Goal: Task Accomplishment & Management: Use online tool/utility

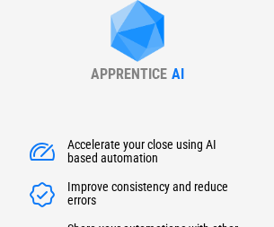
type input "******"
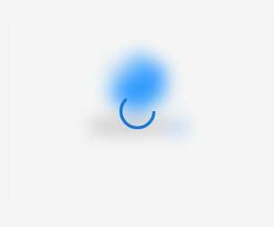
scroll to position [165, 0]
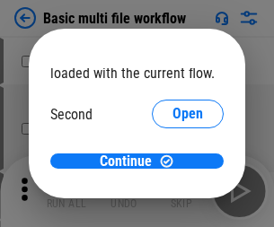
click at [173, 162] on span "Open" at bounding box center [188, 169] width 31 height 14
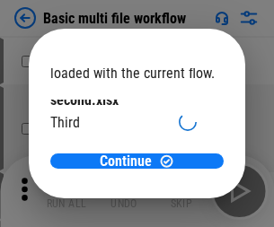
scroll to position [51, 0]
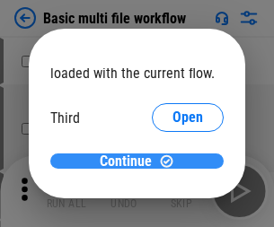
click at [130, 162] on span "Continue" at bounding box center [126, 162] width 52 height 14
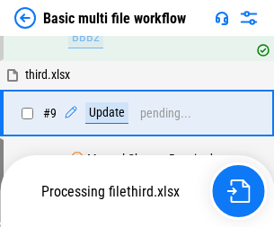
scroll to position [496, 0]
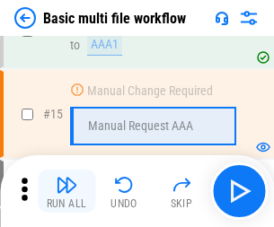
click at [67, 191] on img "button" at bounding box center [67, 185] width 22 height 22
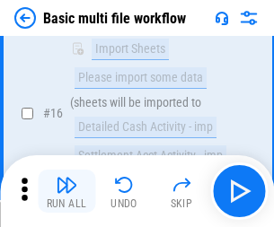
click at [67, 191] on img "button" at bounding box center [67, 185] width 22 height 22
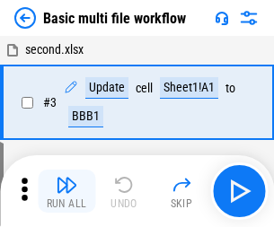
click at [67, 191] on img "button" at bounding box center [67, 185] width 22 height 22
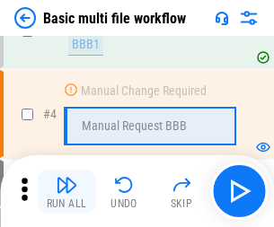
click at [67, 191] on img "button" at bounding box center [67, 185] width 22 height 22
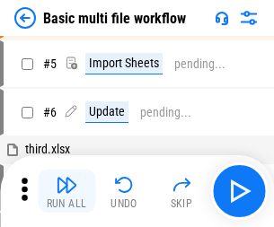
click at [67, 191] on img "button" at bounding box center [67, 185] width 22 height 22
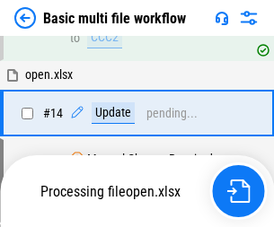
scroll to position [940, 0]
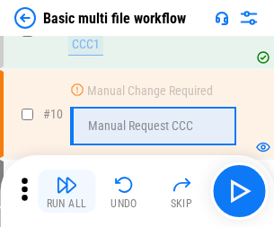
click at [67, 191] on img "button" at bounding box center [67, 185] width 22 height 22
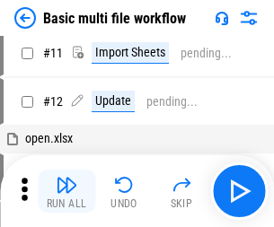
click at [67, 191] on img "button" at bounding box center [67, 185] width 22 height 22
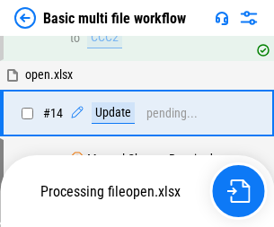
scroll to position [940, 0]
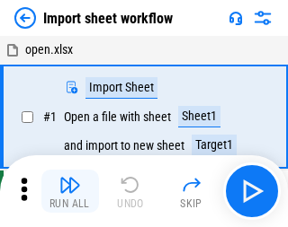
click at [67, 191] on img "button" at bounding box center [70, 185] width 22 height 22
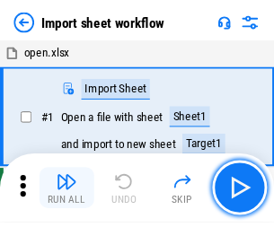
scroll to position [6, 0]
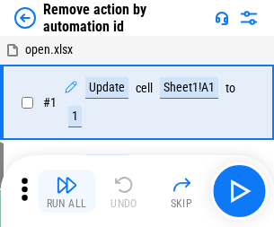
click at [67, 191] on img "button" at bounding box center [67, 185] width 22 height 22
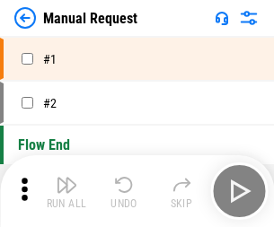
click at [67, 191] on img "button" at bounding box center [67, 185] width 22 height 22
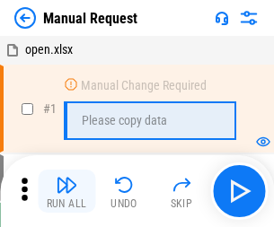
click at [67, 191] on img "button" at bounding box center [67, 185] width 22 height 22
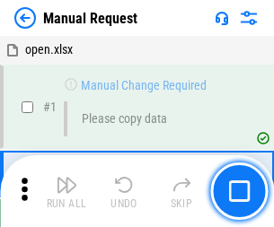
scroll to position [61, 0]
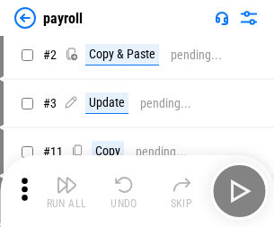
click at [67, 191] on img "button" at bounding box center [67, 185] width 22 height 22
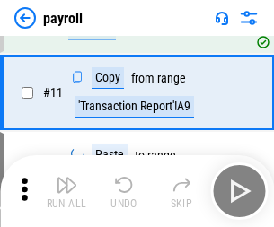
scroll to position [130, 0]
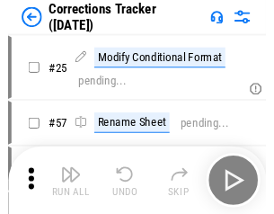
scroll to position [44, 0]
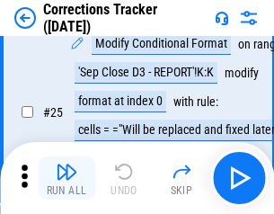
click at [67, 178] on img "button" at bounding box center [67, 172] width 22 height 22
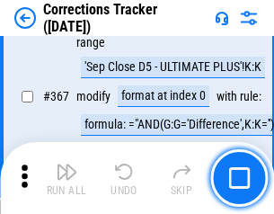
scroll to position [4925, 0]
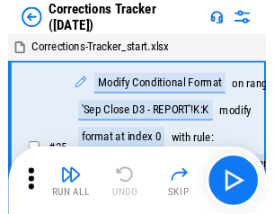
scroll to position [44, 0]
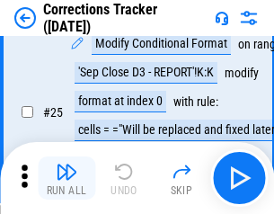
click at [67, 178] on img "button" at bounding box center [67, 172] width 22 height 22
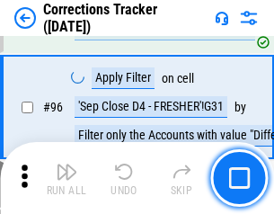
scroll to position [672, 0]
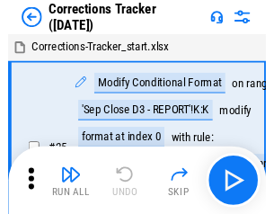
scroll to position [44, 0]
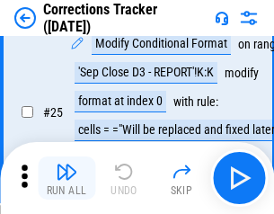
click at [67, 178] on img "button" at bounding box center [67, 172] width 22 height 22
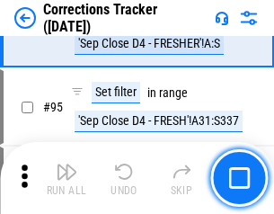
scroll to position [764, 0]
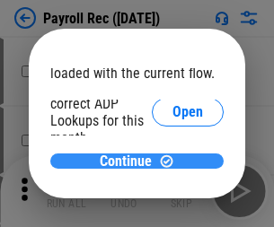
click at [130, 161] on span "Continue" at bounding box center [126, 162] width 52 height 14
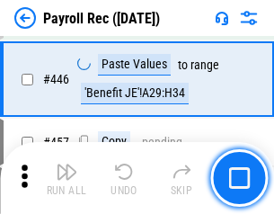
scroll to position [9223, 0]
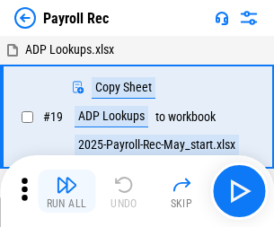
click at [67, 191] on img "button" at bounding box center [67, 185] width 22 height 22
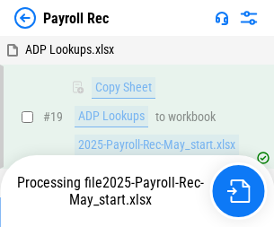
scroll to position [110, 0]
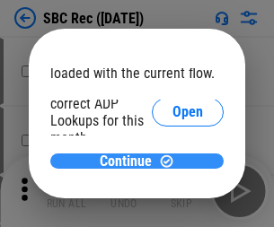
click at [130, 161] on span "Continue" at bounding box center [126, 162] width 52 height 14
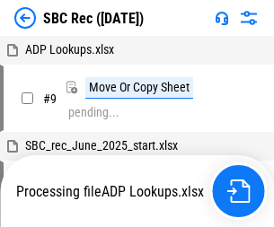
scroll to position [4, 0]
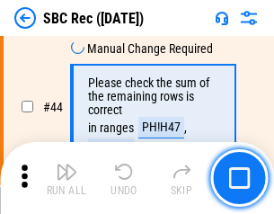
click at [67, 178] on img "button" at bounding box center [67, 172] width 22 height 22
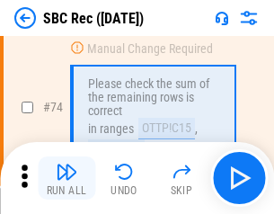
click at [67, 178] on img "button" at bounding box center [67, 172] width 22 height 22
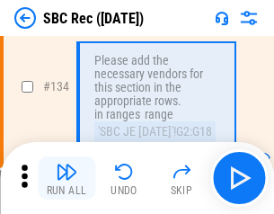
click at [67, 178] on img "button" at bounding box center [67, 172] width 22 height 22
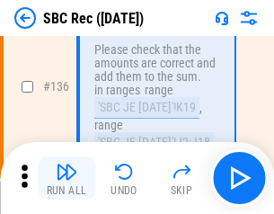
click at [67, 178] on img "button" at bounding box center [67, 172] width 22 height 22
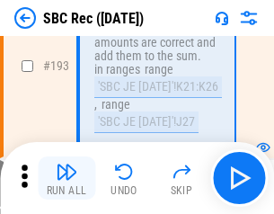
click at [67, 178] on img "button" at bounding box center [67, 172] width 22 height 22
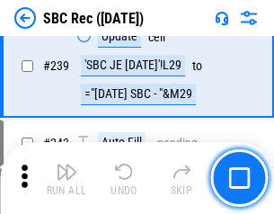
scroll to position [5775, 0]
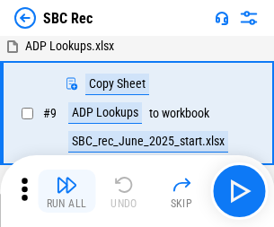
click at [67, 191] on img "button" at bounding box center [67, 185] width 22 height 22
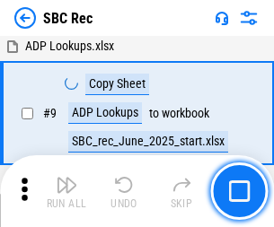
scroll to position [118, 0]
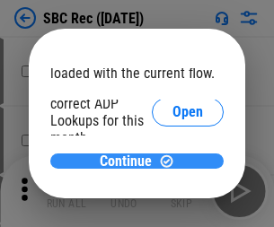
click at [130, 161] on span "Continue" at bounding box center [126, 162] width 52 height 14
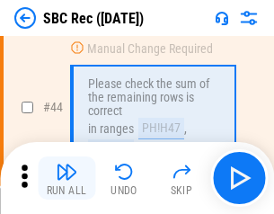
click at [67, 178] on img "button" at bounding box center [67, 172] width 22 height 22
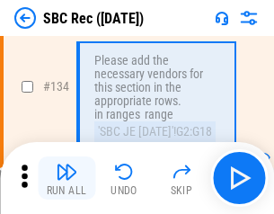
click at [67, 178] on img "button" at bounding box center [67, 172] width 22 height 22
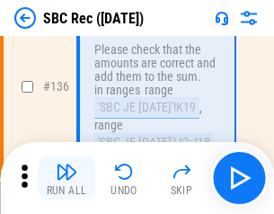
click at [67, 178] on img "button" at bounding box center [67, 172] width 22 height 22
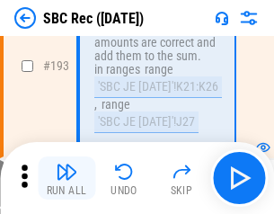
click at [67, 178] on img "button" at bounding box center [67, 172] width 22 height 22
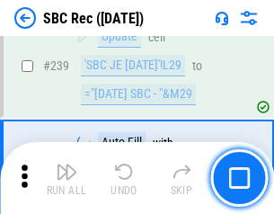
scroll to position [5775, 0]
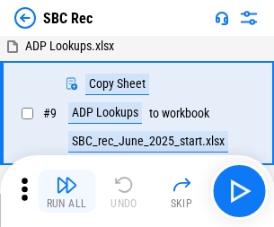
click at [67, 191] on img "button" at bounding box center [67, 185] width 22 height 22
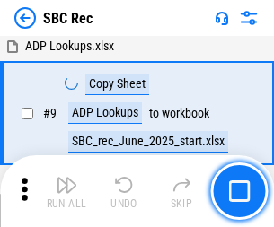
scroll to position [118, 0]
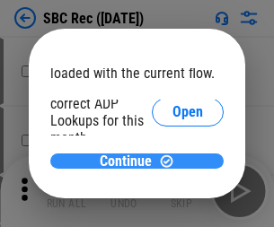
click at [130, 161] on span "Continue" at bounding box center [126, 162] width 52 height 14
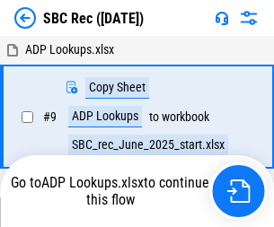
scroll to position [4, 0]
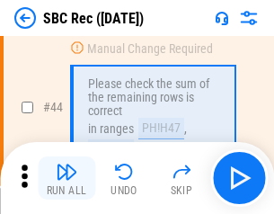
click at [67, 178] on img "button" at bounding box center [67, 172] width 22 height 22
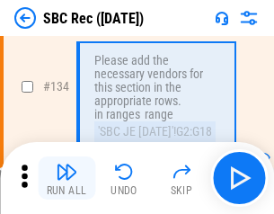
click at [67, 178] on img "button" at bounding box center [67, 172] width 22 height 22
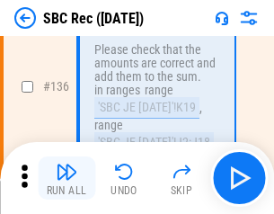
click at [67, 178] on img "button" at bounding box center [67, 172] width 22 height 22
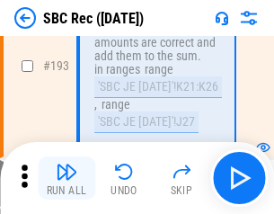
click at [67, 178] on img "button" at bounding box center [67, 172] width 22 height 22
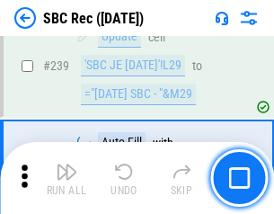
scroll to position [5775, 0]
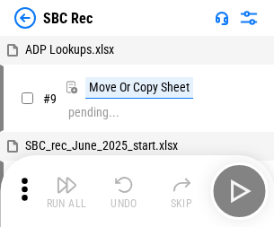
scroll to position [4, 0]
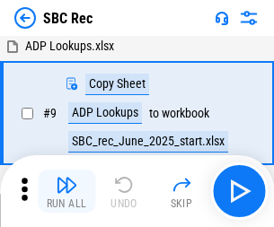
click at [67, 191] on img "button" at bounding box center [67, 185] width 22 height 22
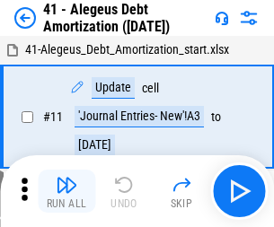
click at [67, 191] on img "button" at bounding box center [67, 185] width 22 height 22
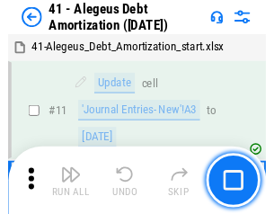
scroll to position [222, 0]
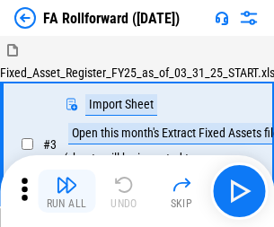
click at [67, 178] on img "button" at bounding box center [67, 185] width 22 height 22
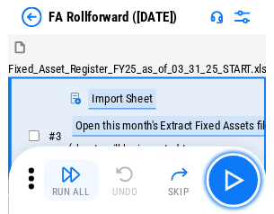
scroll to position [29, 0]
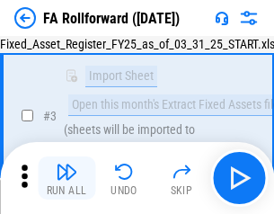
click at [67, 178] on img "button" at bounding box center [67, 172] width 22 height 22
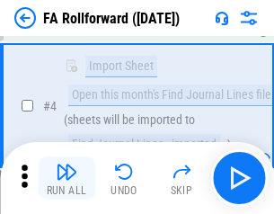
click at [67, 178] on img "button" at bounding box center [67, 172] width 22 height 22
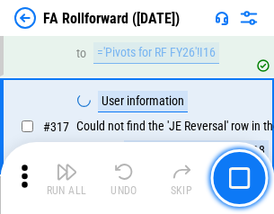
scroll to position [8322, 0]
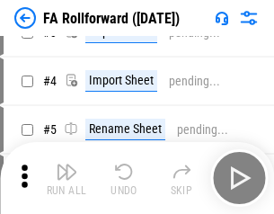
click at [67, 178] on img "button" at bounding box center [67, 172] width 22 height 22
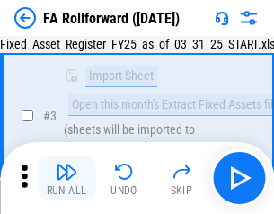
click at [67, 178] on img "button" at bounding box center [67, 172] width 22 height 22
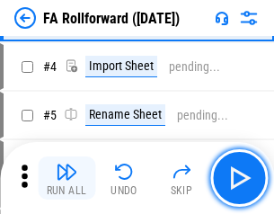
click at [67, 178] on img "button" at bounding box center [67, 172] width 22 height 22
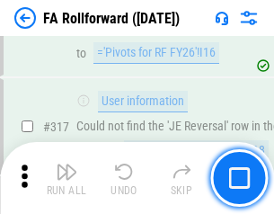
scroll to position [8322, 0]
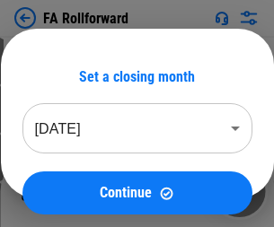
click at [67, 178] on img "button" at bounding box center [67, 185] width 22 height 22
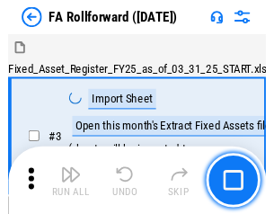
scroll to position [29, 0]
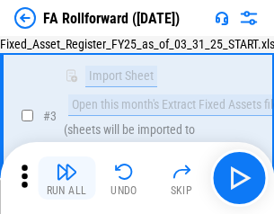
click at [67, 178] on img "button" at bounding box center [67, 172] width 22 height 22
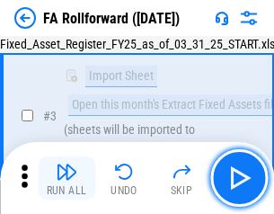
scroll to position [165, 0]
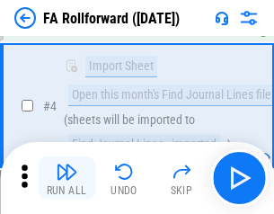
click at [67, 178] on img "button" at bounding box center [67, 172] width 22 height 22
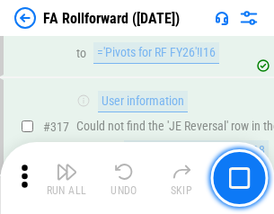
scroll to position [8322, 0]
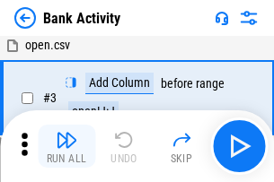
click at [67, 147] on img "button" at bounding box center [67, 140] width 22 height 22
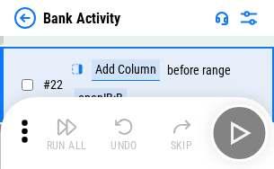
scroll to position [482, 0]
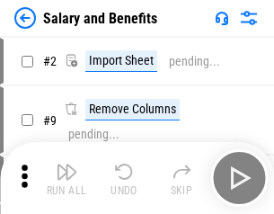
click at [67, 178] on img "button" at bounding box center [67, 172] width 22 height 22
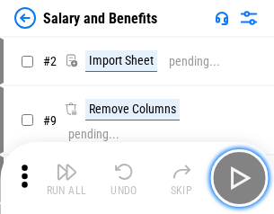
scroll to position [24, 0]
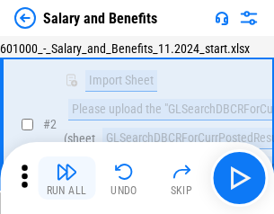
click at [67, 178] on img "button" at bounding box center [67, 172] width 22 height 22
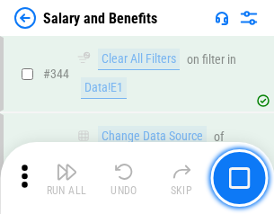
scroll to position [8417, 0]
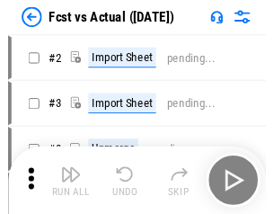
scroll to position [23, 0]
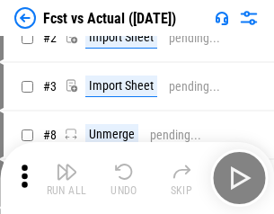
click at [67, 178] on img "button" at bounding box center [67, 172] width 22 height 22
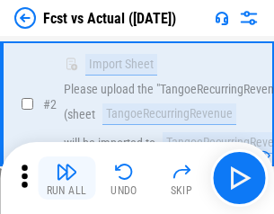
click at [67, 178] on img "button" at bounding box center [67, 172] width 22 height 22
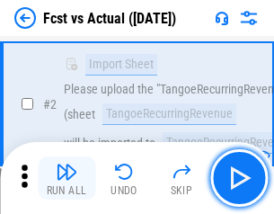
scroll to position [168, 0]
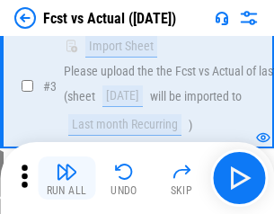
click at [67, 178] on img "button" at bounding box center [67, 172] width 22 height 22
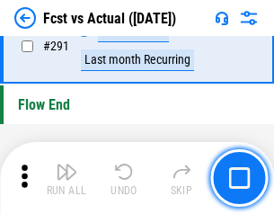
scroll to position [8508, 0]
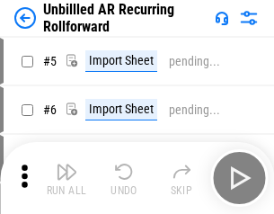
click at [67, 178] on img "button" at bounding box center [67, 172] width 22 height 22
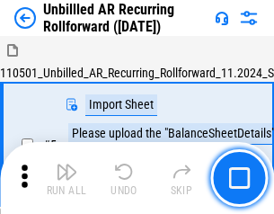
scroll to position [39, 0]
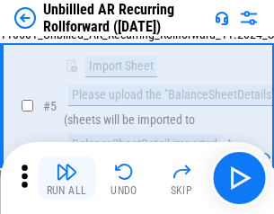
click at [67, 178] on img "button" at bounding box center [67, 172] width 22 height 22
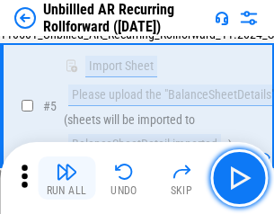
scroll to position [169, 0]
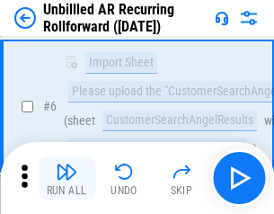
click at [67, 178] on img "button" at bounding box center [67, 172] width 22 height 22
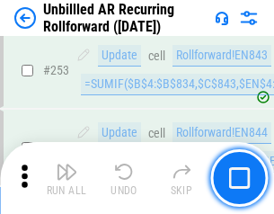
scroll to position [6106, 0]
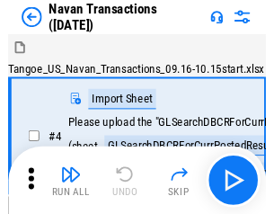
scroll to position [29, 0]
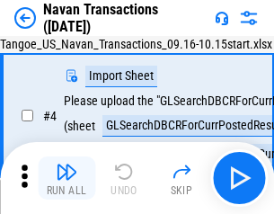
click at [67, 178] on img "button" at bounding box center [67, 172] width 22 height 22
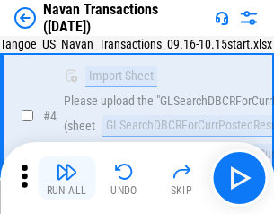
click at [67, 178] on img "button" at bounding box center [67, 172] width 22 height 22
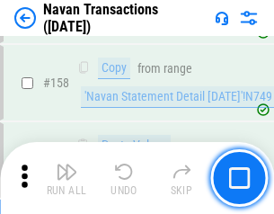
scroll to position [5829, 0]
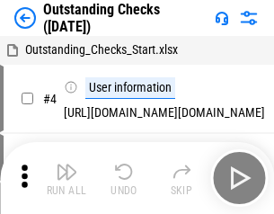
click at [67, 178] on img "button" at bounding box center [67, 172] width 22 height 22
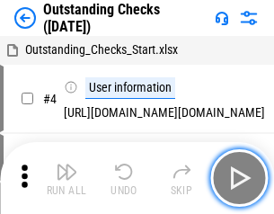
scroll to position [76, 0]
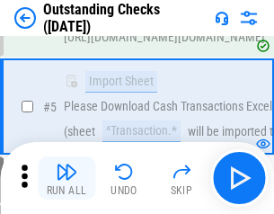
click at [67, 178] on img "button" at bounding box center [67, 172] width 22 height 22
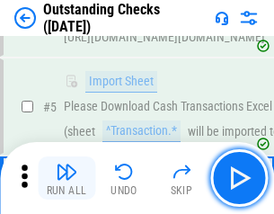
scroll to position [188, 0]
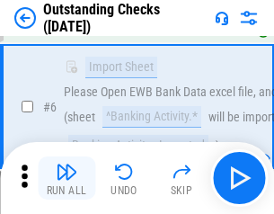
click at [67, 178] on img "button" at bounding box center [67, 172] width 22 height 22
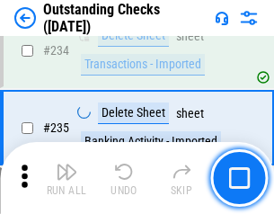
scroll to position [5459, 0]
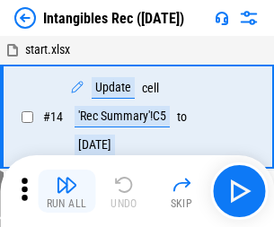
click at [67, 191] on img "button" at bounding box center [67, 185] width 22 height 22
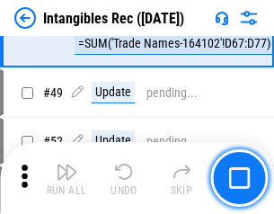
scroll to position [700, 0]
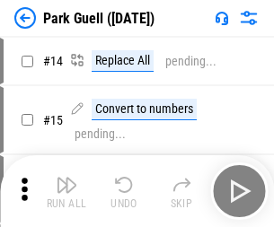
click at [67, 178] on img "button" at bounding box center [67, 185] width 22 height 22
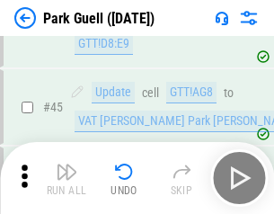
scroll to position [2248, 0]
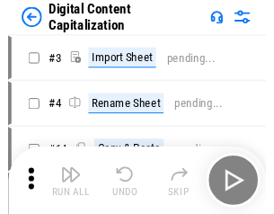
scroll to position [39, 0]
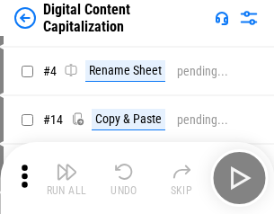
click at [67, 178] on img "button" at bounding box center [67, 172] width 22 height 22
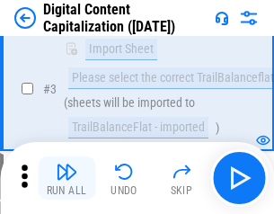
click at [67, 178] on img "button" at bounding box center [67, 172] width 22 height 22
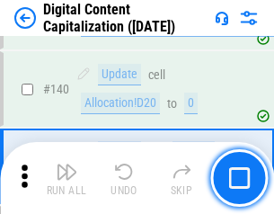
scroll to position [1893, 0]
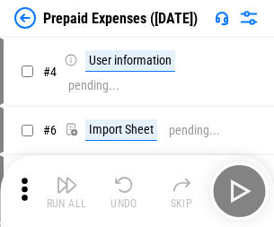
click at [67, 178] on img "button" at bounding box center [67, 185] width 22 height 22
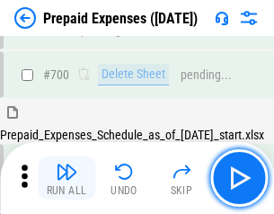
scroll to position [4837, 0]
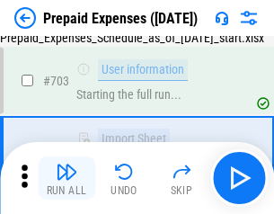
click at [67, 178] on img "button" at bounding box center [67, 172] width 22 height 22
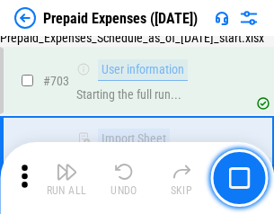
scroll to position [4943, 0]
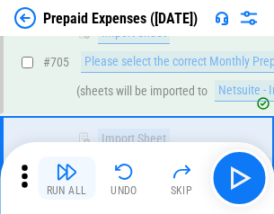
click at [67, 178] on img "button" at bounding box center [67, 172] width 22 height 22
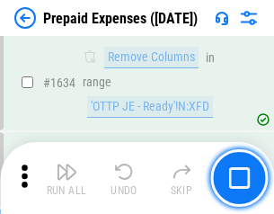
scroll to position [17504, 0]
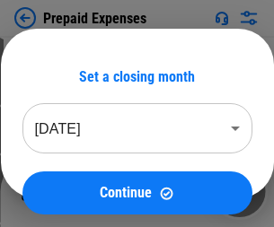
click at [67, 191] on img "button" at bounding box center [67, 185] width 22 height 22
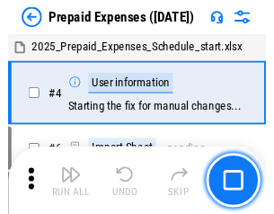
scroll to position [79, 0]
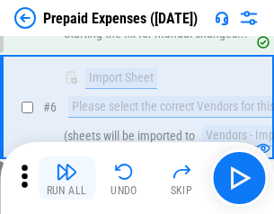
click at [67, 178] on img "button" at bounding box center [67, 172] width 22 height 22
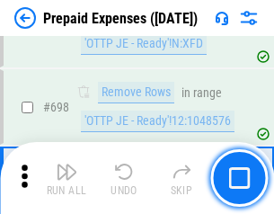
scroll to position [6260, 0]
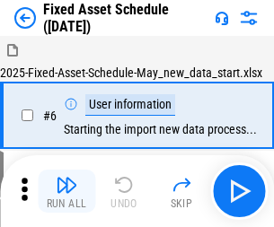
click at [67, 191] on img "button" at bounding box center [67, 185] width 22 height 22
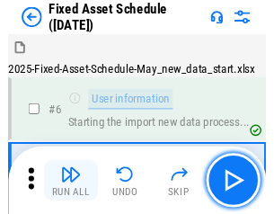
scroll to position [97, 0]
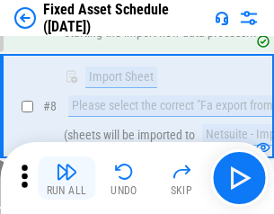
click at [67, 178] on img "button" at bounding box center [67, 172] width 22 height 22
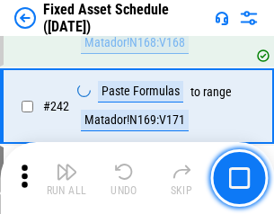
scroll to position [5569, 0]
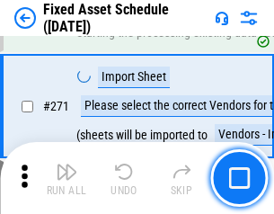
click at [67, 178] on img "button" at bounding box center [67, 172] width 22 height 22
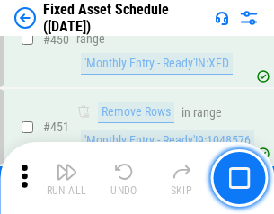
scroll to position [8036, 0]
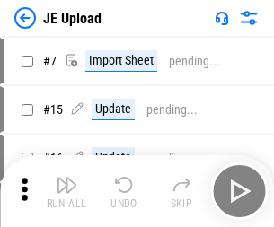
scroll to position [6, 0]
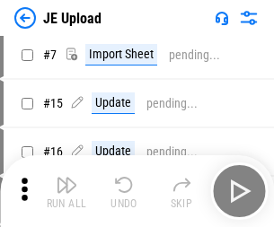
click at [67, 191] on img "button" at bounding box center [67, 185] width 22 height 22
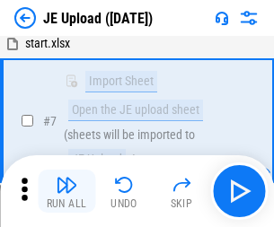
click at [67, 191] on img "button" at bounding box center [67, 185] width 22 height 22
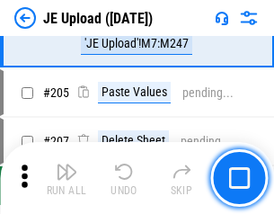
scroll to position [4338, 0]
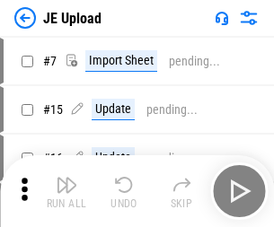
click at [67, 191] on img "button" at bounding box center [67, 185] width 22 height 22
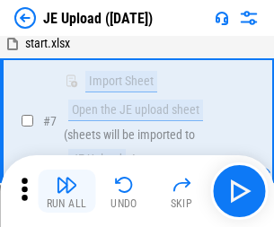
click at [67, 191] on img "button" at bounding box center [67, 185] width 22 height 22
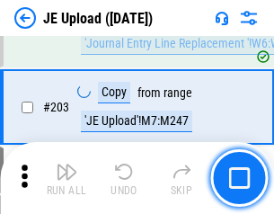
scroll to position [4338, 0]
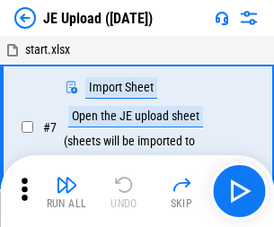
scroll to position [6, 0]
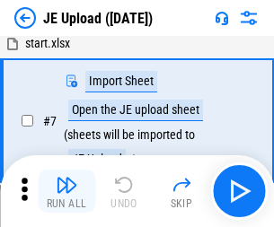
click at [67, 191] on img "button" at bounding box center [67, 185] width 22 height 22
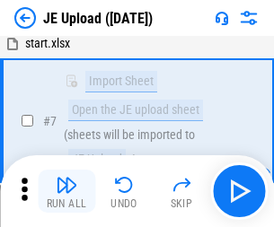
click at [67, 191] on img "button" at bounding box center [67, 185] width 22 height 22
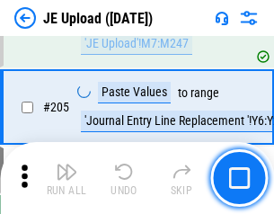
scroll to position [4338, 0]
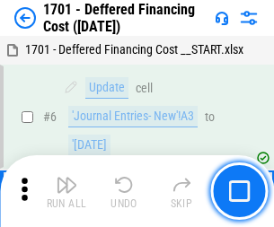
scroll to position [216, 0]
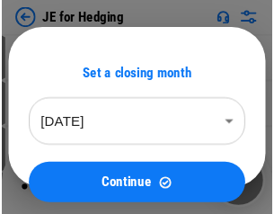
scroll to position [3, 0]
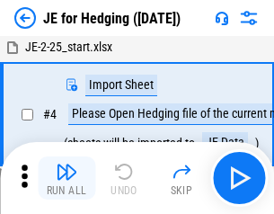
click at [67, 178] on img "button" at bounding box center [67, 172] width 22 height 22
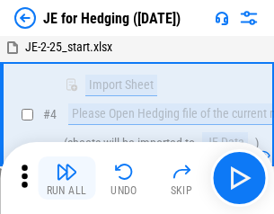
click at [67, 178] on img "button" at bounding box center [67, 172] width 22 height 22
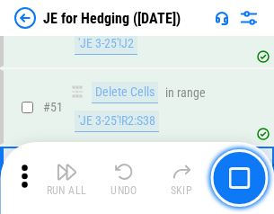
scroll to position [1164, 0]
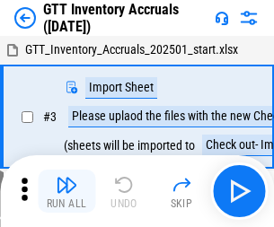
click at [67, 178] on img "button" at bounding box center [67, 185] width 22 height 22
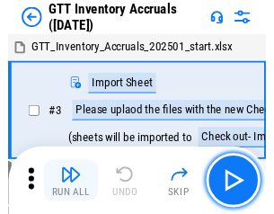
scroll to position [3, 0]
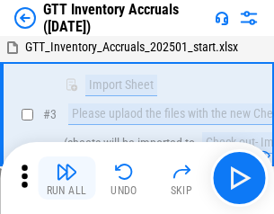
click at [67, 178] on img "button" at bounding box center [67, 172] width 22 height 22
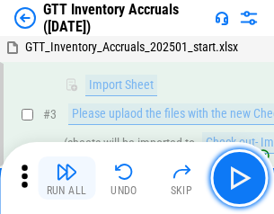
scroll to position [116, 0]
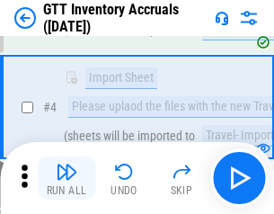
click at [67, 178] on img "button" at bounding box center [67, 172] width 22 height 22
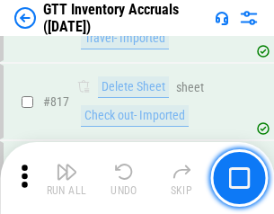
scroll to position [13645, 0]
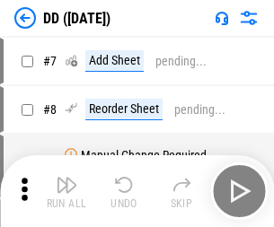
click at [67, 191] on img "button" at bounding box center [67, 185] width 22 height 22
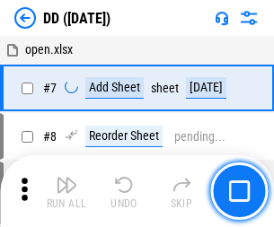
scroll to position [173, 0]
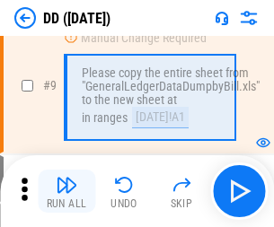
click at [67, 191] on img "button" at bounding box center [67, 185] width 22 height 22
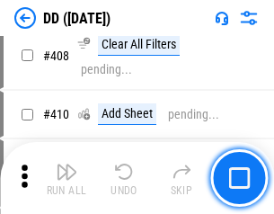
scroll to position [8043, 0]
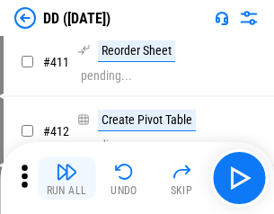
click at [67, 178] on img "button" at bounding box center [67, 172] width 22 height 22
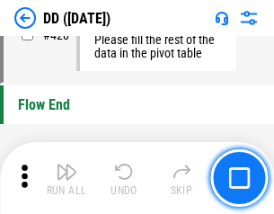
scroll to position [8604, 0]
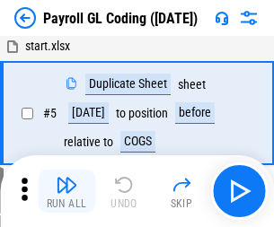
click at [67, 191] on img "button" at bounding box center [67, 185] width 22 height 22
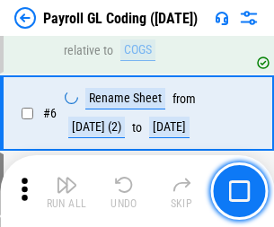
scroll to position [216, 0]
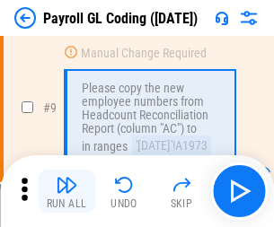
click at [67, 191] on img "button" at bounding box center [67, 185] width 22 height 22
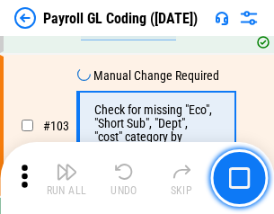
scroll to position [4218, 0]
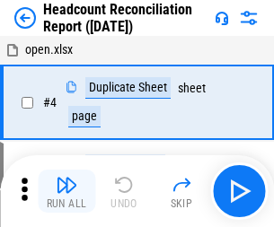
click at [67, 191] on img "button" at bounding box center [67, 185] width 22 height 22
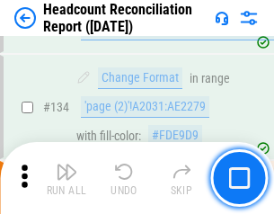
scroll to position [2161, 0]
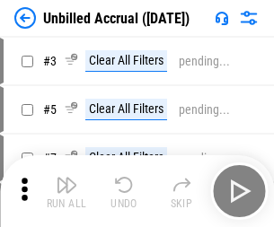
click at [67, 191] on img "button" at bounding box center [67, 185] width 22 height 22
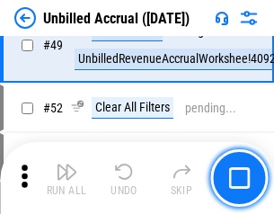
scroll to position [1631, 0]
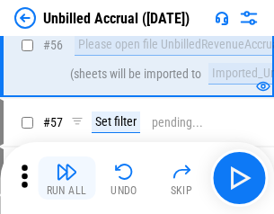
click at [67, 178] on img "button" at bounding box center [67, 172] width 22 height 22
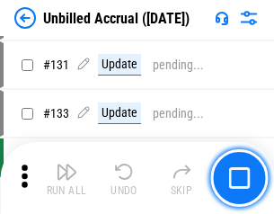
scroll to position [5355, 0]
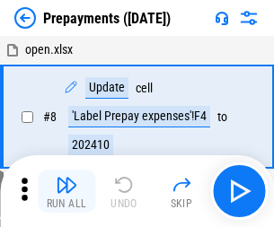
click at [67, 191] on img "button" at bounding box center [67, 185] width 22 height 22
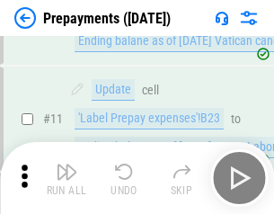
scroll to position [112, 0]
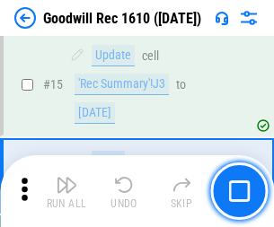
scroll to position [307, 0]
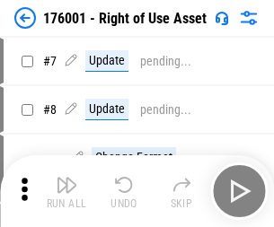
click at [67, 191] on img "button" at bounding box center [67, 185] width 22 height 22
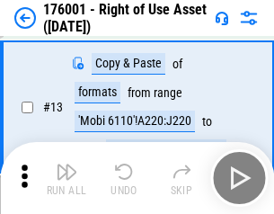
scroll to position [116, 0]
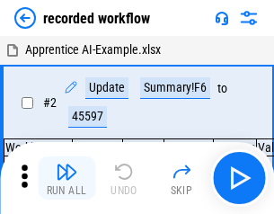
click at [67, 178] on img "button" at bounding box center [67, 172] width 22 height 22
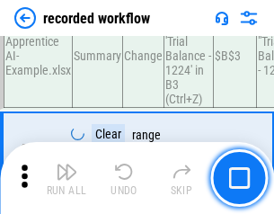
scroll to position [5619, 0]
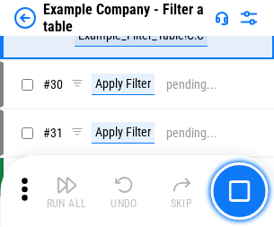
scroll to position [1645, 0]
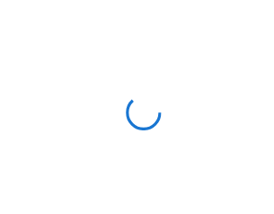
scroll to position [28, 0]
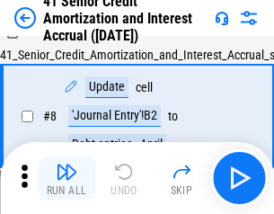
click at [67, 178] on img "button" at bounding box center [67, 172] width 22 height 22
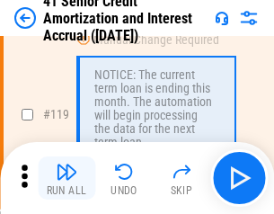
click at [67, 178] on img "button" at bounding box center [67, 172] width 22 height 22
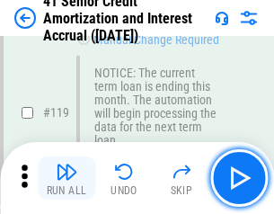
scroll to position [1696, 0]
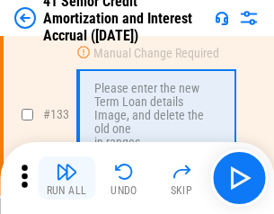
click at [67, 178] on img "button" at bounding box center [67, 172] width 22 height 22
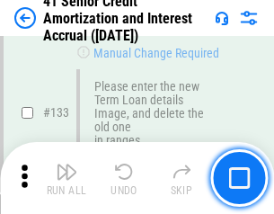
scroll to position [1879, 0]
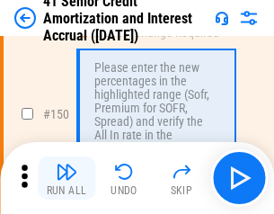
click at [67, 178] on img "button" at bounding box center [67, 172] width 22 height 22
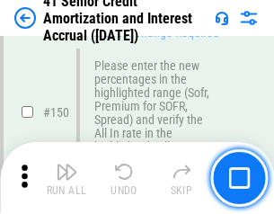
scroll to position [2067, 0]
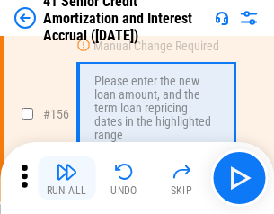
click at [67, 178] on img "button" at bounding box center [67, 172] width 22 height 22
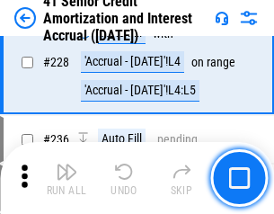
scroll to position [4026, 0]
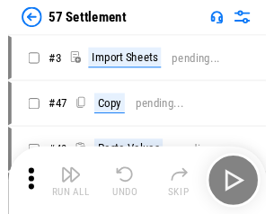
scroll to position [17, 0]
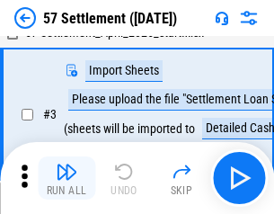
click at [67, 178] on img "button" at bounding box center [67, 172] width 22 height 22
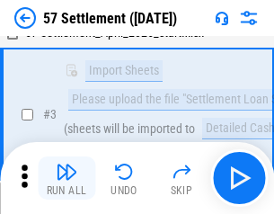
click at [67, 178] on img "button" at bounding box center [67, 172] width 22 height 22
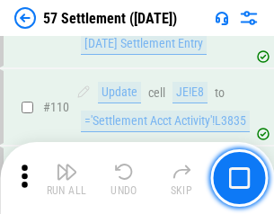
scroll to position [1135, 0]
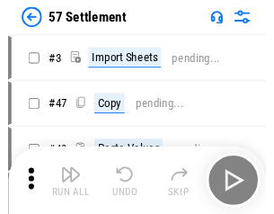
scroll to position [17, 0]
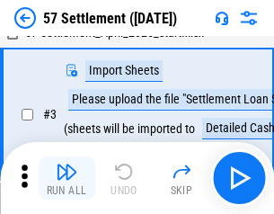
click at [67, 178] on img "button" at bounding box center [67, 172] width 22 height 22
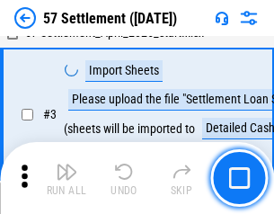
click at [67, 178] on img "button" at bounding box center [67, 172] width 22 height 22
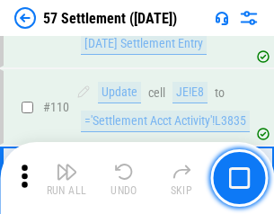
scroll to position [1135, 0]
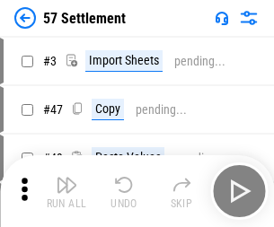
click at [67, 178] on img "button" at bounding box center [67, 185] width 22 height 22
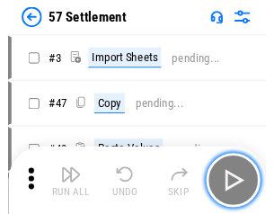
scroll to position [17, 0]
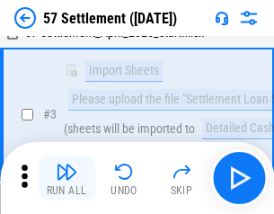
click at [67, 178] on img "button" at bounding box center [67, 172] width 22 height 22
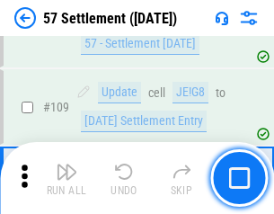
scroll to position [1135, 0]
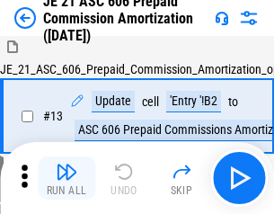
click at [67, 178] on img "button" at bounding box center [67, 172] width 22 height 22
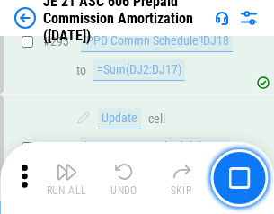
scroll to position [3308, 0]
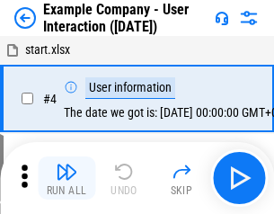
click at [67, 178] on img "button" at bounding box center [67, 172] width 22 height 22
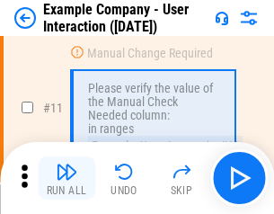
click at [67, 178] on img "button" at bounding box center [67, 172] width 22 height 22
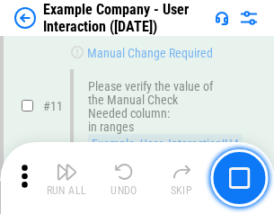
scroll to position [389, 0]
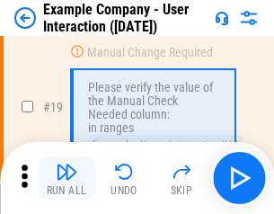
click at [67, 178] on img "button" at bounding box center [67, 172] width 22 height 22
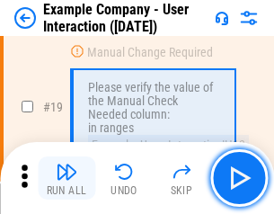
click at [67, 178] on img "button" at bounding box center [67, 172] width 22 height 22
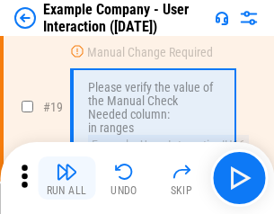
click at [67, 178] on img "button" at bounding box center [67, 172] width 22 height 22
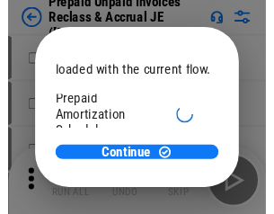
scroll to position [107, 0]
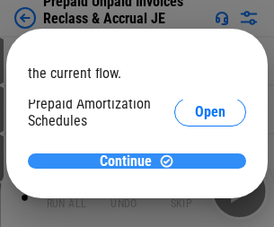
click at [130, 161] on span "Continue" at bounding box center [126, 162] width 52 height 14
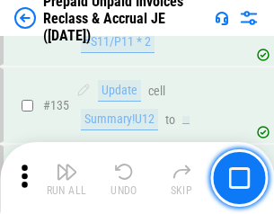
scroll to position [2330, 0]
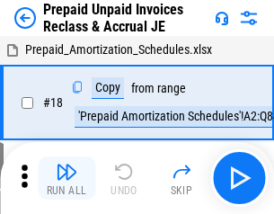
click at [67, 178] on img "button" at bounding box center [67, 172] width 22 height 22
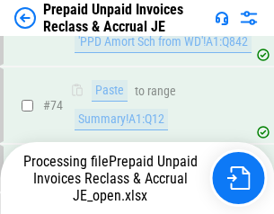
scroll to position [1375, 0]
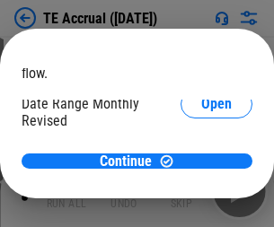
scroll to position [107, 0]
click at [201, 165] on span "Open" at bounding box center [216, 172] width 31 height 14
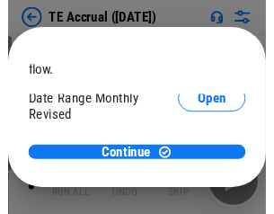
scroll to position [84, 0]
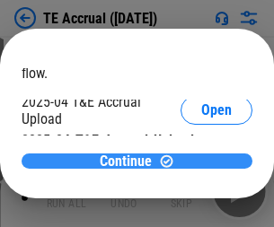
click at [130, 161] on span "Continue" at bounding box center [126, 162] width 52 height 14
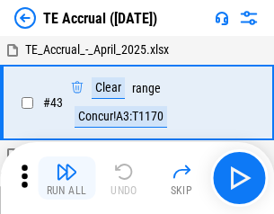
click at [67, 178] on img "button" at bounding box center [67, 172] width 22 height 22
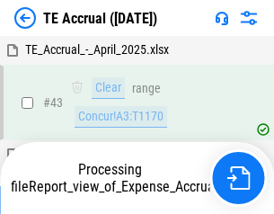
scroll to position [103, 0]
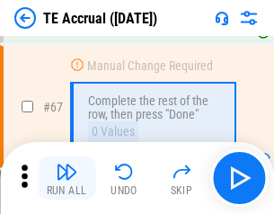
click at [67, 178] on img "button" at bounding box center [67, 172] width 22 height 22
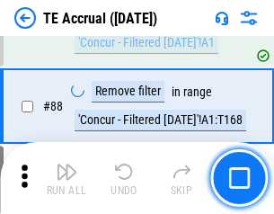
scroll to position [1495, 0]
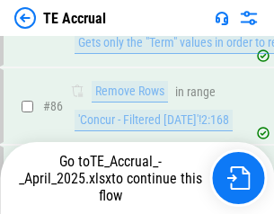
scroll to position [1474, 0]
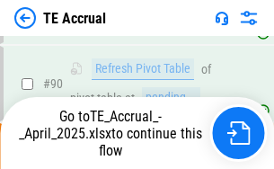
scroll to position [1497, 0]
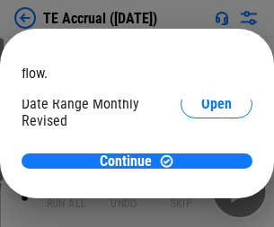
scroll to position [107, 0]
click at [201, 165] on span "Open" at bounding box center [216, 172] width 31 height 14
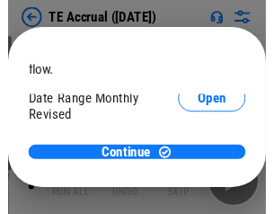
scroll to position [84, 0]
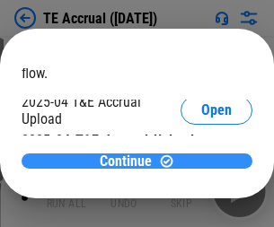
click at [130, 161] on span "Continue" at bounding box center [126, 162] width 52 height 14
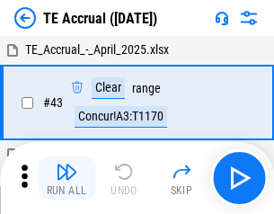
click at [67, 178] on img "button" at bounding box center [67, 172] width 22 height 22
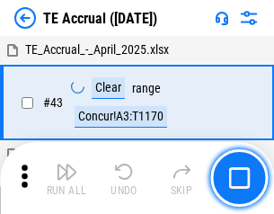
scroll to position [103, 0]
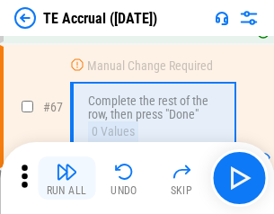
click at [67, 178] on img "button" at bounding box center [67, 172] width 22 height 22
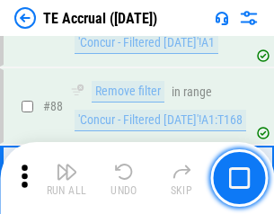
scroll to position [1495, 0]
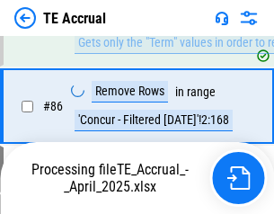
scroll to position [1474, 0]
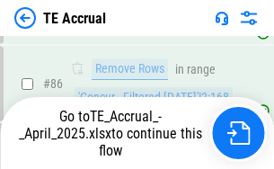
scroll to position [1497, 0]
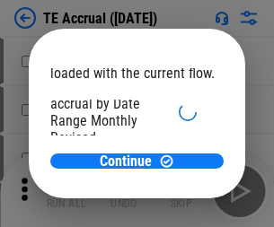
scroll to position [107, 0]
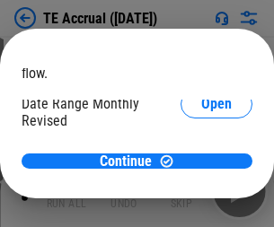
click at [201, 165] on span "Open" at bounding box center [216, 172] width 31 height 14
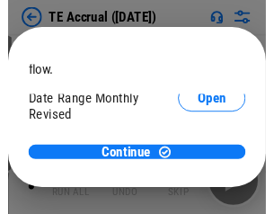
scroll to position [84, 0]
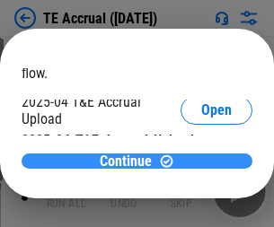
click at [130, 161] on span "Continue" at bounding box center [126, 162] width 52 height 14
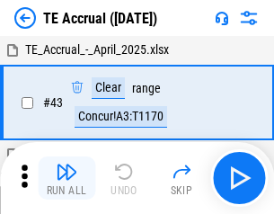
click at [67, 178] on img "button" at bounding box center [67, 172] width 22 height 22
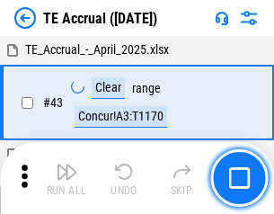
scroll to position [103, 0]
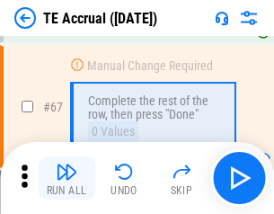
click at [67, 178] on img "button" at bounding box center [67, 172] width 22 height 22
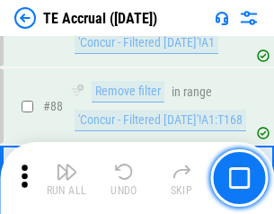
scroll to position [1495, 0]
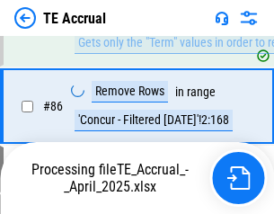
scroll to position [1474, 0]
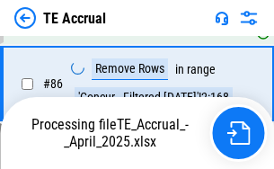
scroll to position [1497, 0]
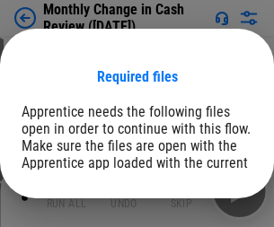
click at [201, 214] on span "Open" at bounding box center [216, 221] width 31 height 14
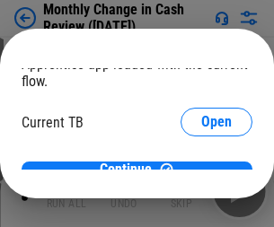
click at [201, 170] on span "Open" at bounding box center [216, 177] width 31 height 14
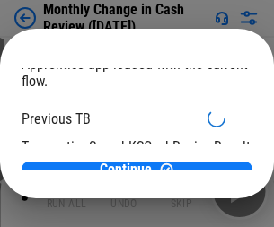
scroll to position [58, 0]
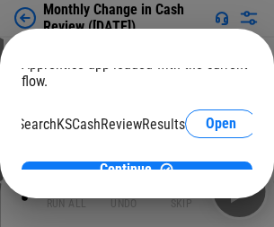
scroll to position [113, 72]
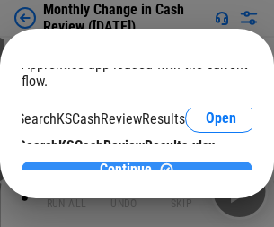
click at [130, 163] on span "Continue" at bounding box center [126, 170] width 52 height 14
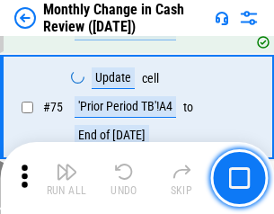
scroll to position [1286, 0]
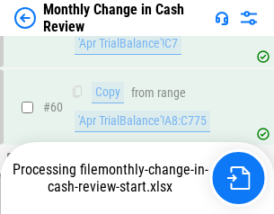
scroll to position [1286, 0]
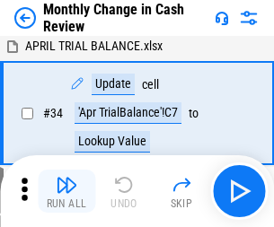
click at [67, 191] on img "button" at bounding box center [67, 185] width 22 height 22
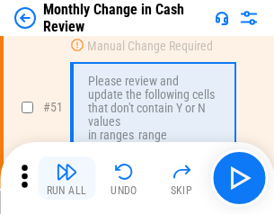
click at [67, 178] on img "button" at bounding box center [67, 172] width 22 height 22
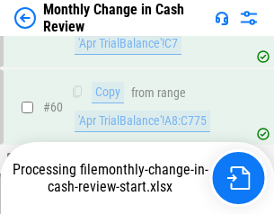
scroll to position [1286, 0]
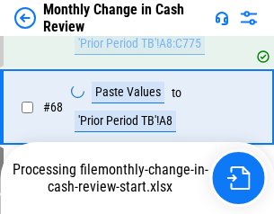
scroll to position [1286, 0]
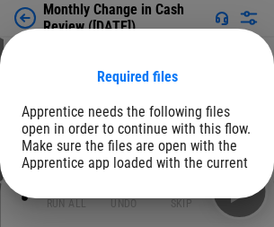
click at [201, 214] on span "Open" at bounding box center [216, 221] width 31 height 14
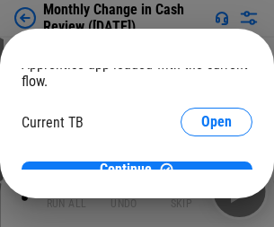
click at [201, 170] on span "Open" at bounding box center [216, 177] width 31 height 14
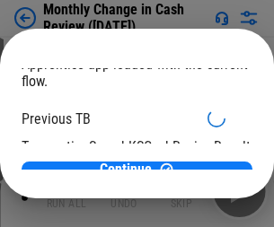
scroll to position [58, 0]
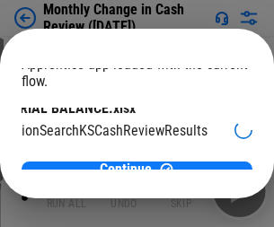
scroll to position [113, 72]
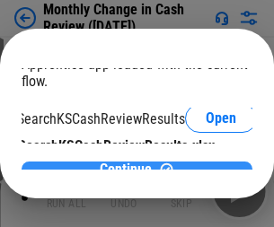
click at [130, 163] on span "Continue" at bounding box center [126, 170] width 52 height 14
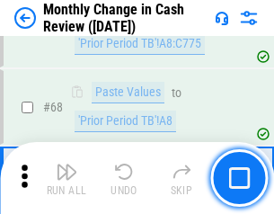
scroll to position [1286, 0]
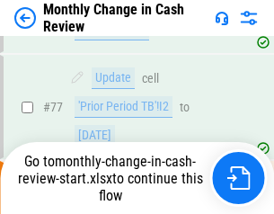
scroll to position [1286, 0]
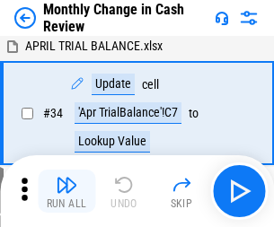
click at [67, 191] on img "button" at bounding box center [67, 185] width 22 height 22
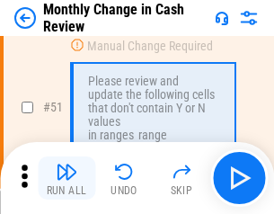
click at [67, 178] on img "button" at bounding box center [67, 172] width 22 height 22
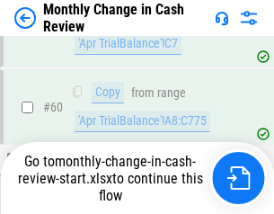
scroll to position [1286, 0]
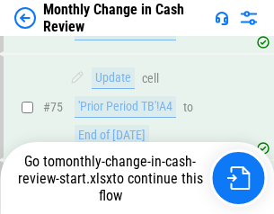
scroll to position [1286, 0]
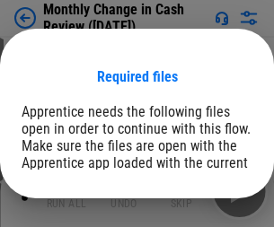
click at [201, 214] on span "Open" at bounding box center [216, 221] width 31 height 14
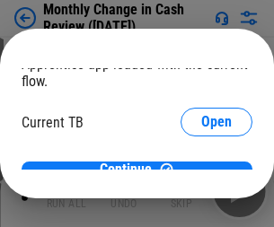
click at [201, 170] on span "Open" at bounding box center [216, 177] width 31 height 14
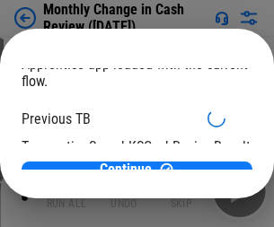
scroll to position [58, 0]
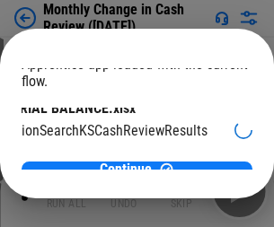
scroll to position [113, 72]
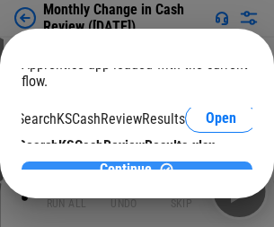
click at [130, 163] on span "Continue" at bounding box center [126, 170] width 52 height 14
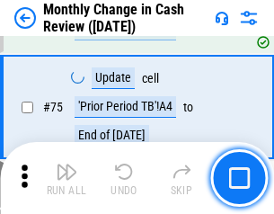
scroll to position [1286, 0]
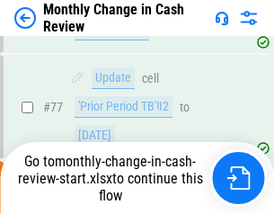
scroll to position [1286, 0]
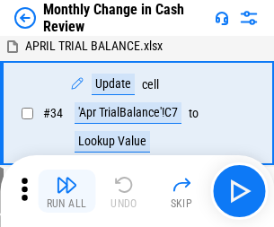
click at [67, 191] on img "button" at bounding box center [67, 185] width 22 height 22
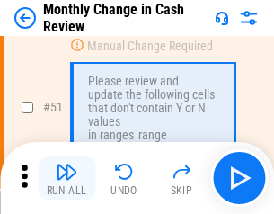
click at [67, 178] on img "button" at bounding box center [67, 172] width 22 height 22
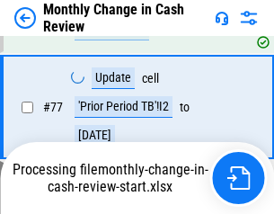
scroll to position [1286, 0]
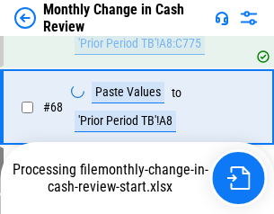
scroll to position [1286, 0]
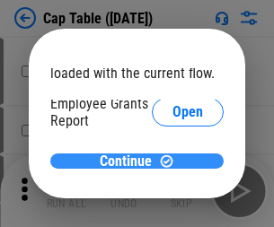
click at [130, 161] on span "Continue" at bounding box center [126, 162] width 52 height 14
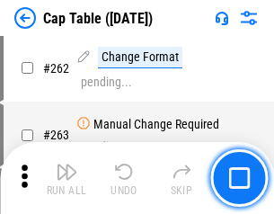
scroll to position [8259, 0]
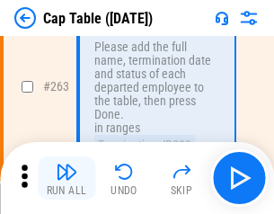
click at [67, 178] on img "button" at bounding box center [67, 172] width 22 height 22
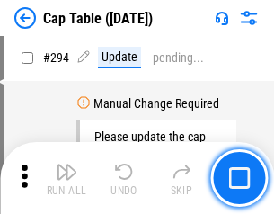
scroll to position [9346, 0]
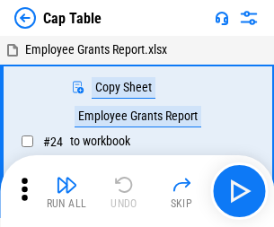
scroll to position [28, 0]
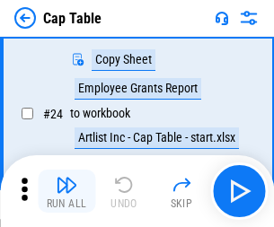
click at [67, 191] on img "button" at bounding box center [67, 185] width 22 height 22
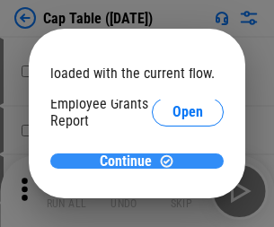
click at [130, 161] on span "Continue" at bounding box center [126, 162] width 52 height 14
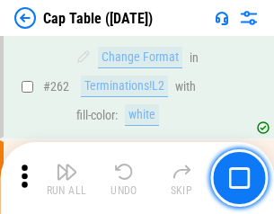
scroll to position [8259, 0]
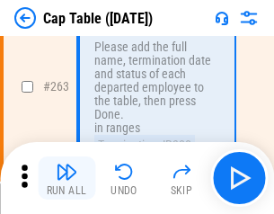
click at [67, 178] on img "button" at bounding box center [67, 172] width 22 height 22
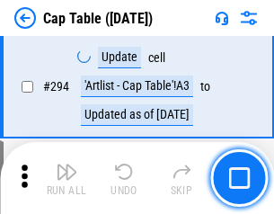
scroll to position [9346, 0]
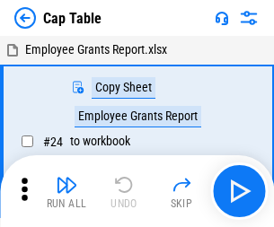
scroll to position [28, 0]
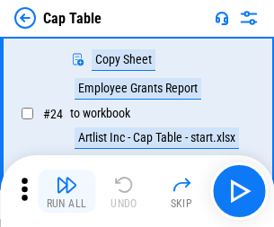
click at [67, 191] on img "button" at bounding box center [67, 185] width 22 height 22
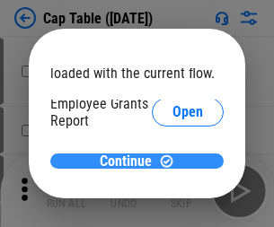
click at [130, 161] on span "Continue" at bounding box center [126, 162] width 52 height 14
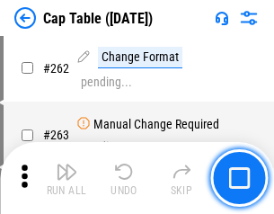
scroll to position [8259, 0]
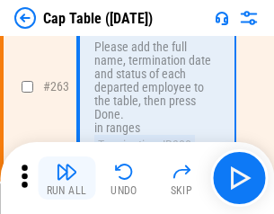
click at [67, 178] on img "button" at bounding box center [67, 172] width 22 height 22
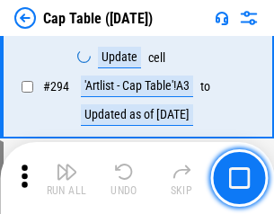
scroll to position [9346, 0]
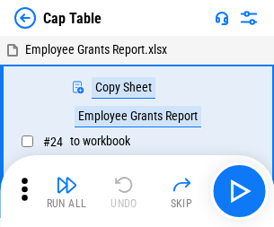
scroll to position [28, 0]
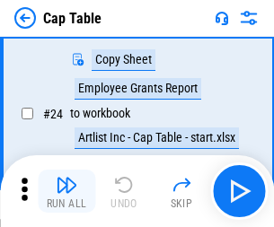
click at [67, 191] on img "button" at bounding box center [67, 185] width 22 height 22
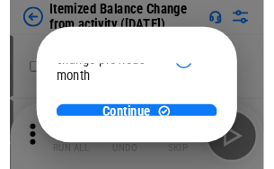
scroll to position [131, 0]
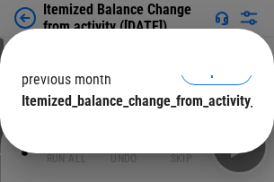
click at [130, 130] on span "Continue" at bounding box center [126, 137] width 52 height 14
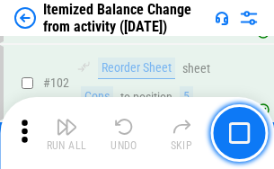
scroll to position [3007, 0]
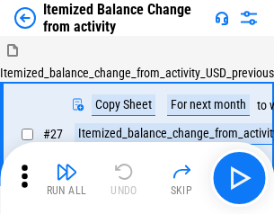
scroll to position [28, 0]
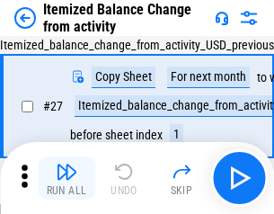
click at [67, 178] on img "button" at bounding box center [67, 172] width 22 height 22
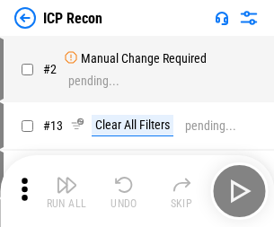
scroll to position [8, 0]
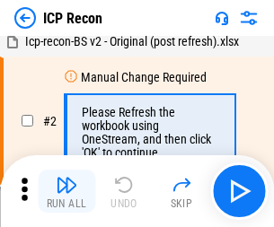
click at [67, 191] on img "button" at bounding box center [67, 185] width 22 height 22
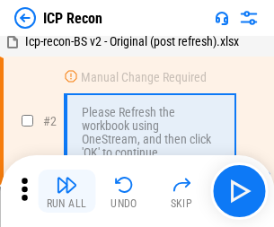
click at [67, 191] on img "button" at bounding box center [67, 185] width 22 height 22
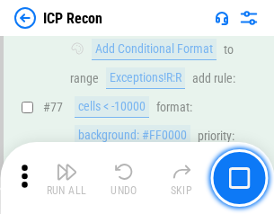
scroll to position [1615, 0]
